Goal: Task Accomplishment & Management: Manage account settings

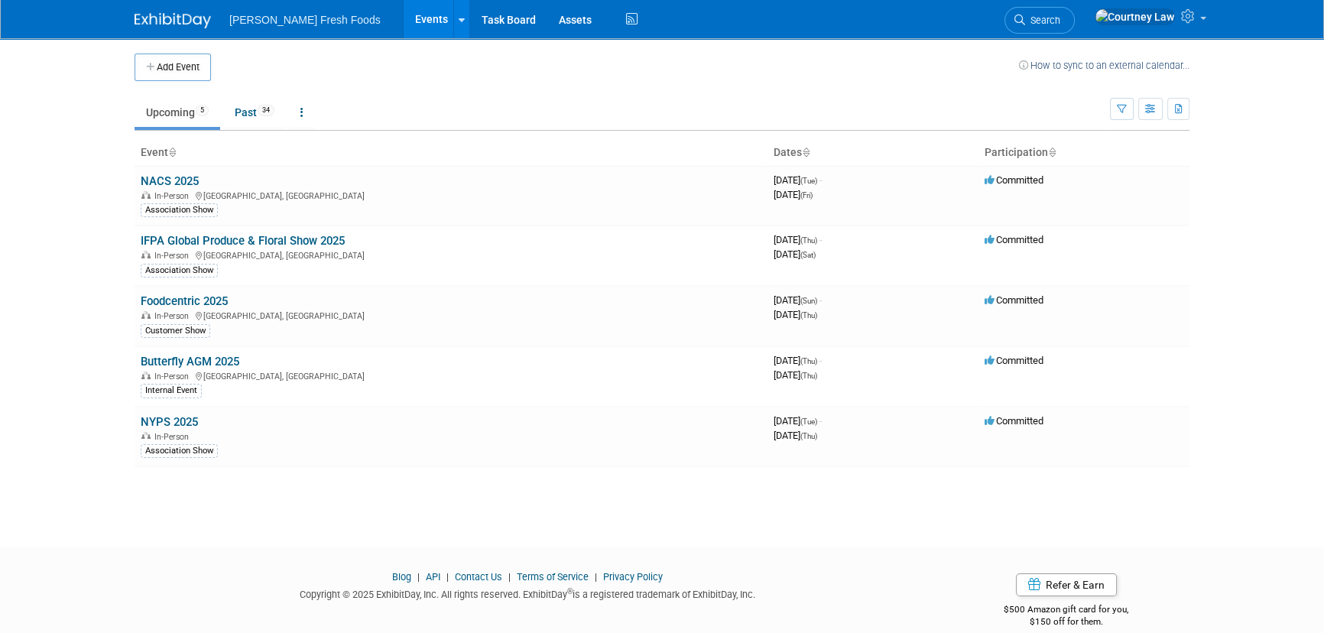
drag, startPoint x: 157, startPoint y: 183, endPoint x: 183, endPoint y: 183, distance: 26.0
click at [157, 183] on link "NACS 2025" at bounding box center [170, 181] width 58 height 14
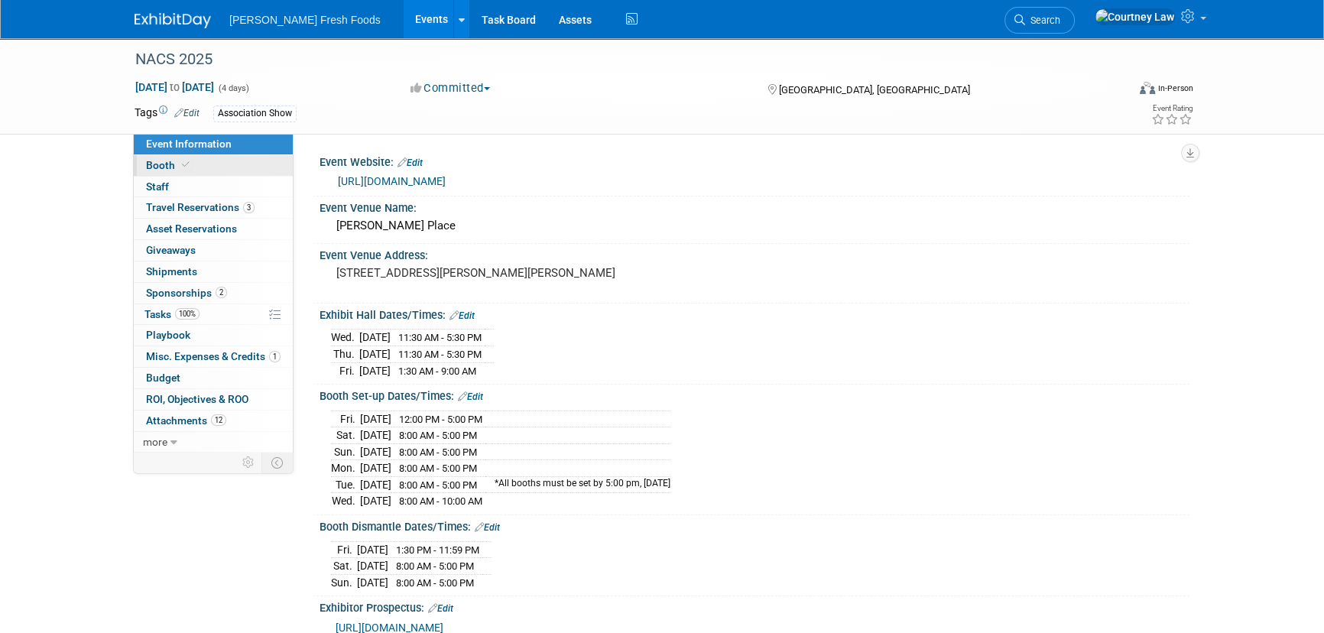
drag, startPoint x: 207, startPoint y: 164, endPoint x: 250, endPoint y: 164, distance: 42.8
click at [207, 164] on link "Booth" at bounding box center [213, 165] width 159 height 21
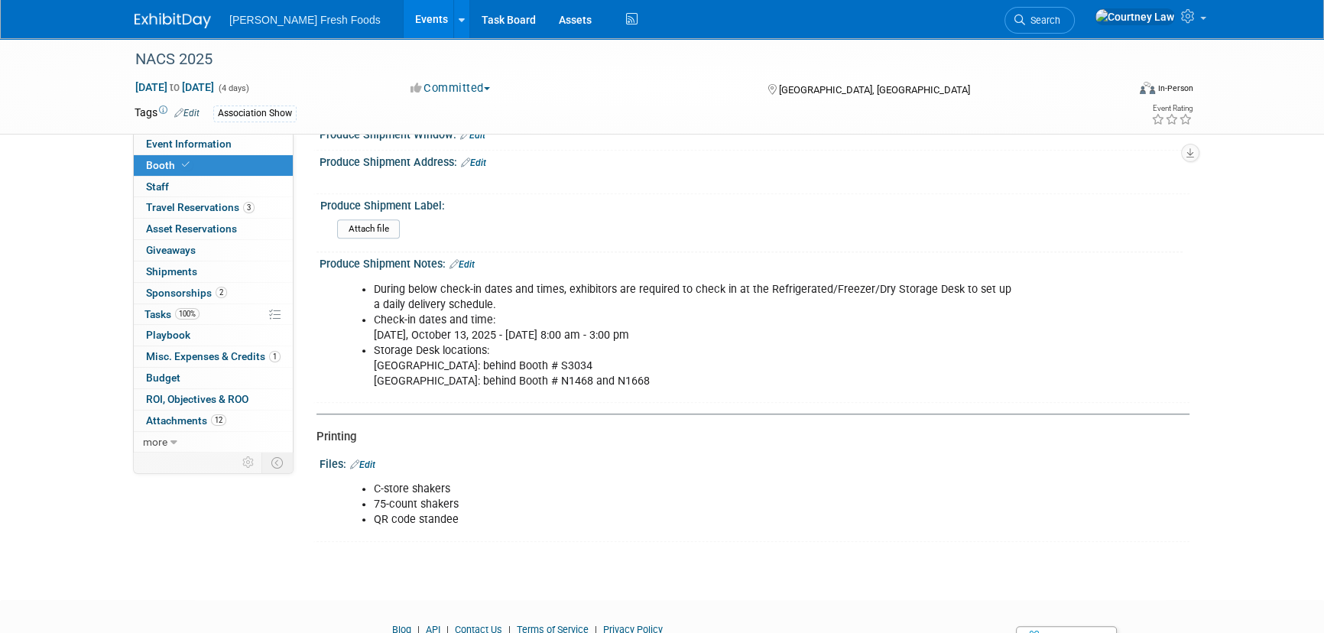
scroll to position [1925, 0]
click at [375, 226] on input "file" at bounding box center [295, 231] width 208 height 18
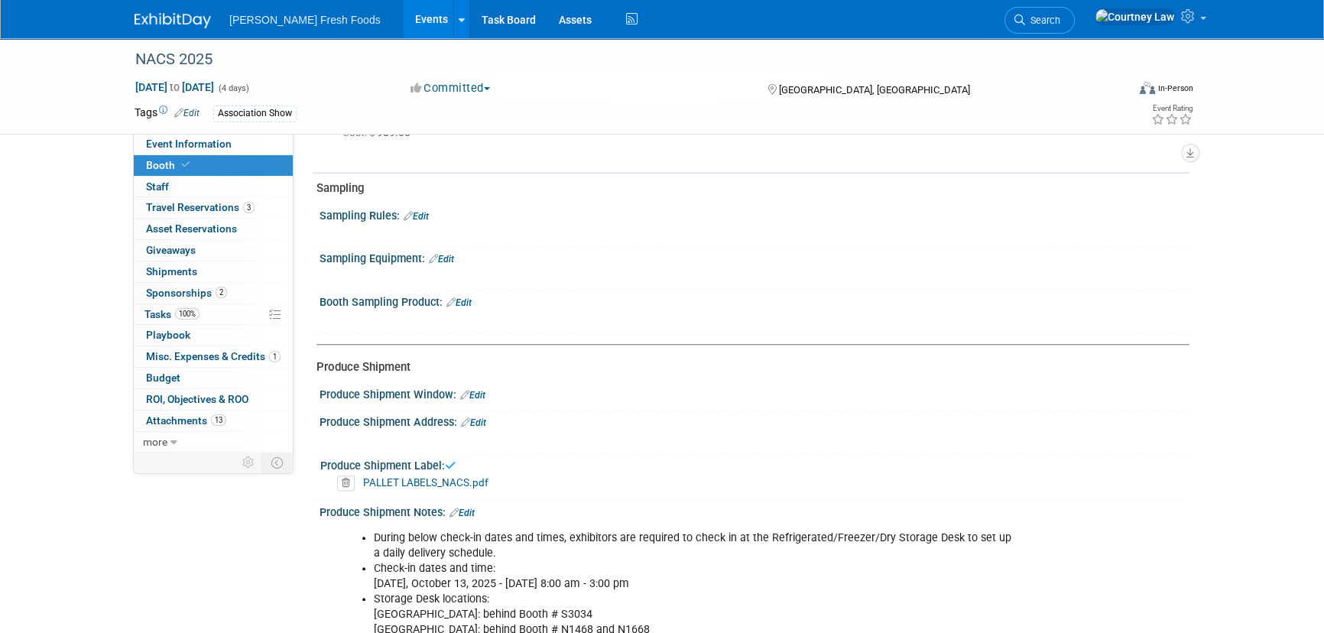
scroll to position [1646, 0]
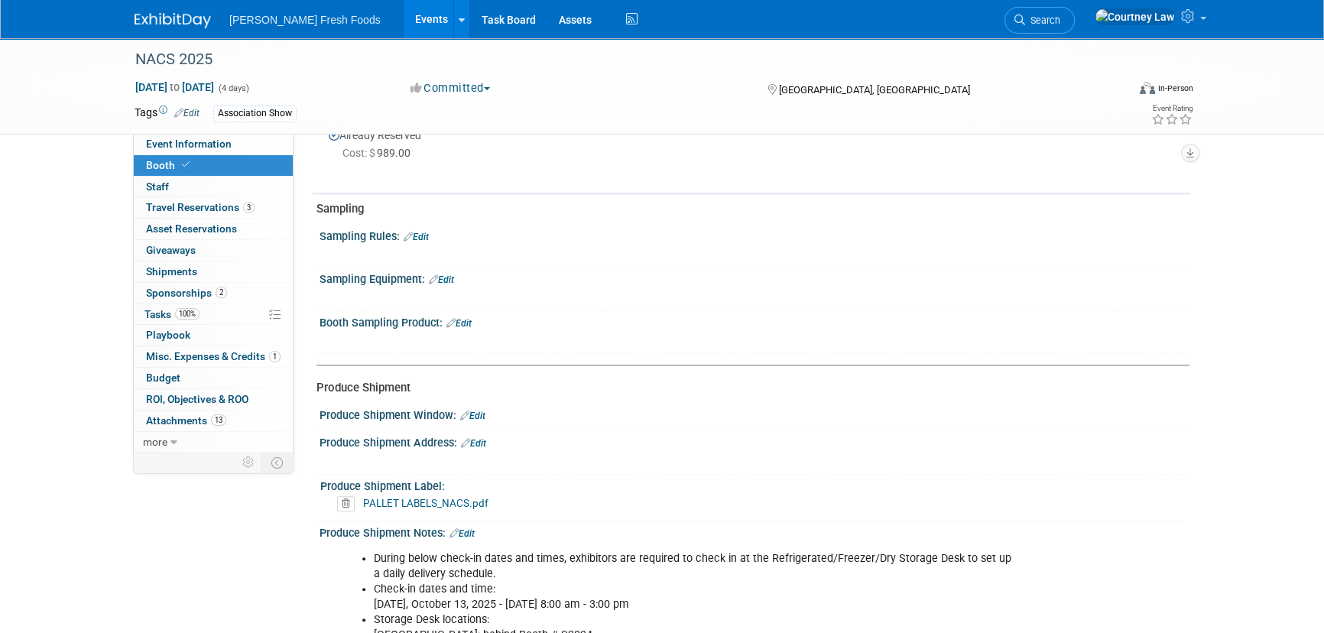
click at [488, 409] on div "Produce Shipment Window: Edit" at bounding box center [755, 414] width 870 height 20
click at [484, 410] on link "Edit" at bounding box center [472, 415] width 25 height 11
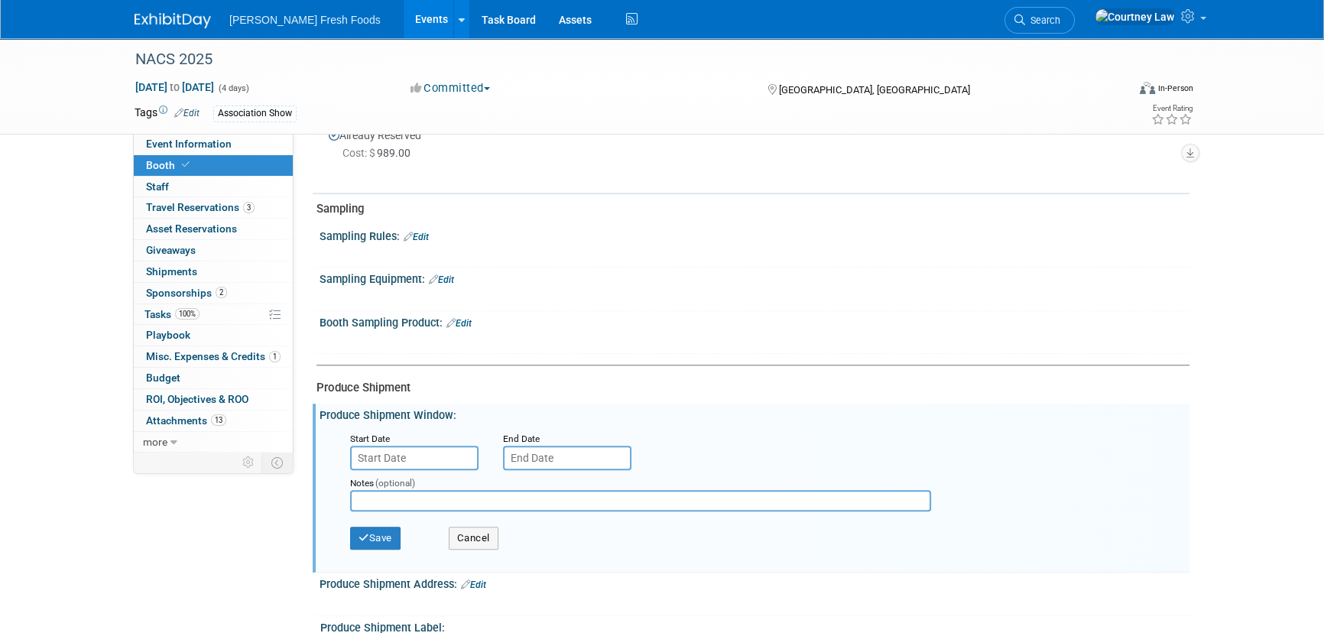
click at [428, 446] on input "text" at bounding box center [414, 458] width 128 height 24
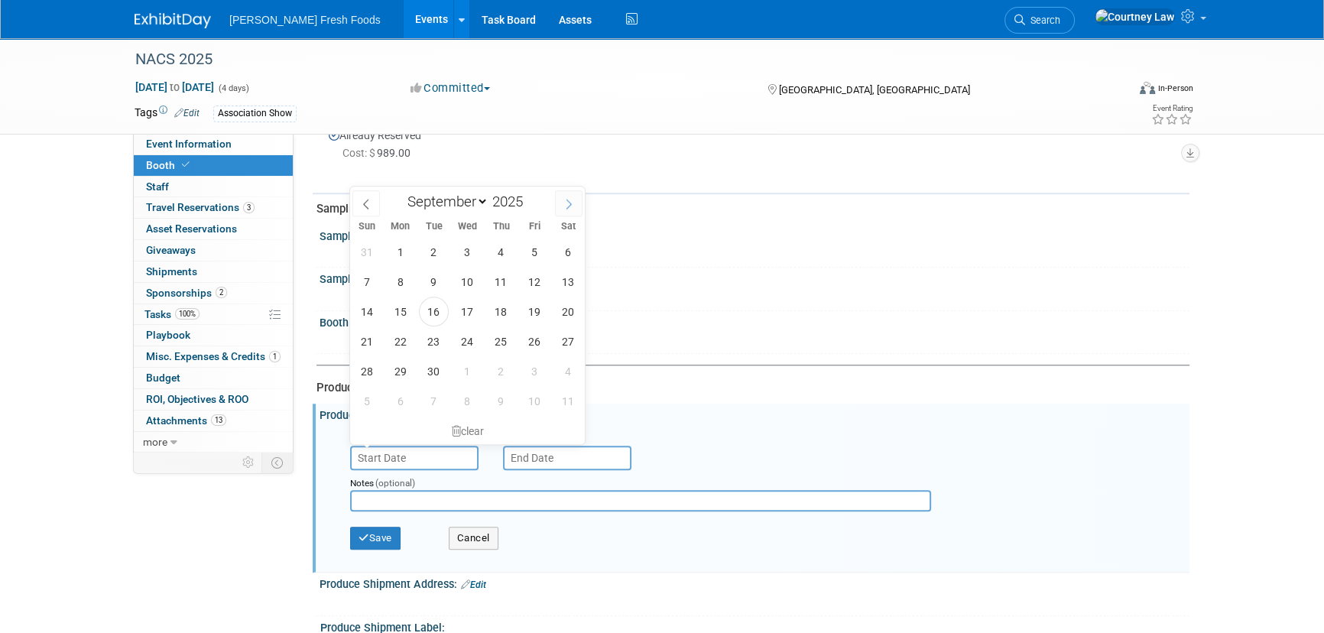
click at [566, 209] on span at bounding box center [569, 203] width 28 height 26
select select "9"
click at [399, 315] on span "13" at bounding box center [400, 312] width 30 height 30
type input "[DATE]"
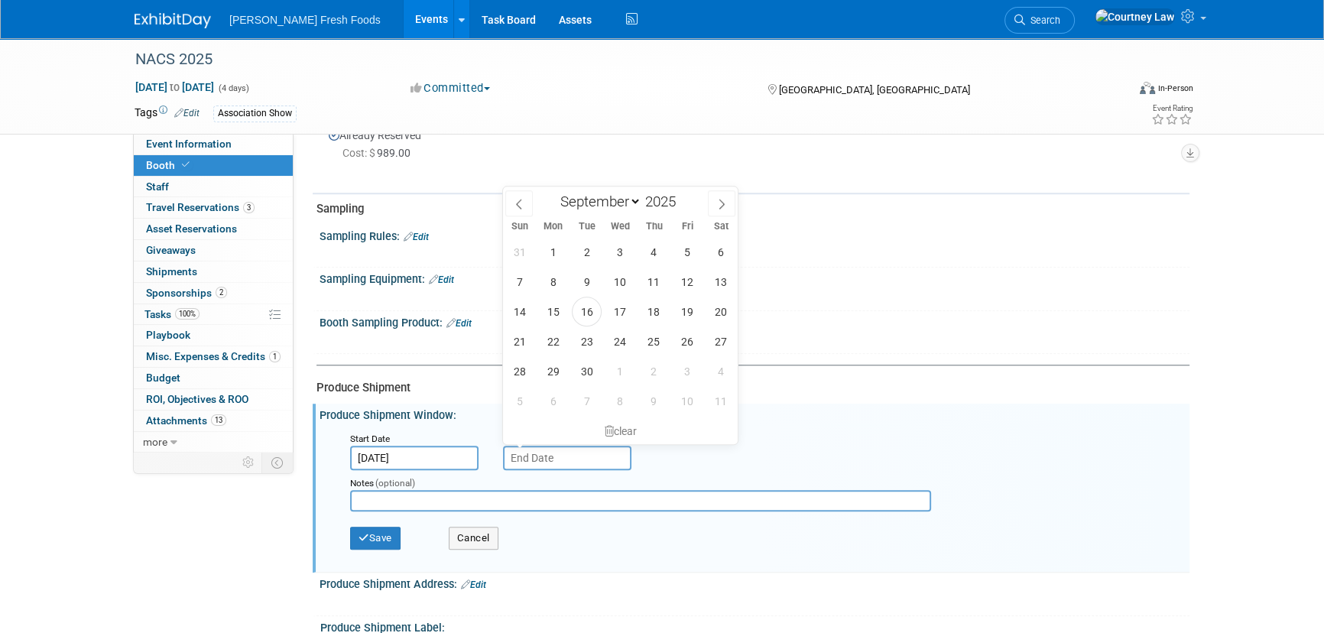
click at [538, 456] on input "text" at bounding box center [567, 458] width 128 height 24
click at [718, 199] on icon at bounding box center [721, 204] width 11 height 11
select select "9"
click at [581, 315] on span "14" at bounding box center [587, 312] width 30 height 30
type input "[DATE]"
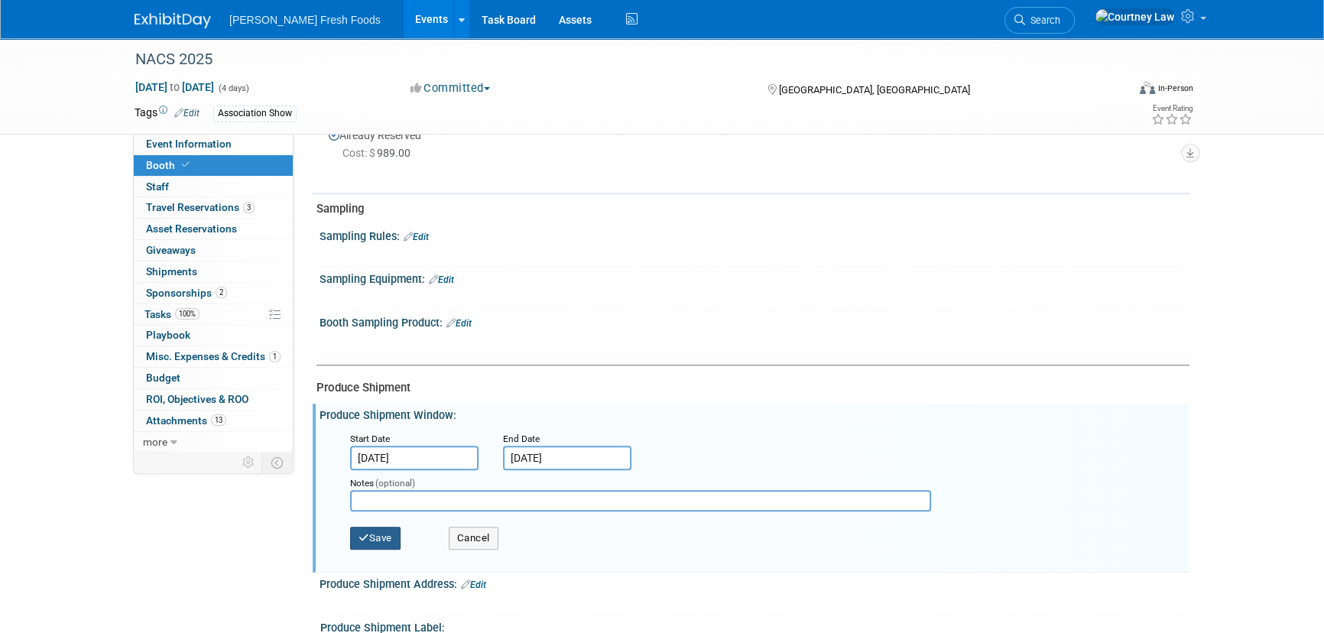
click at [366, 533] on icon "button" at bounding box center [363, 538] width 11 height 10
